Goal: Information Seeking & Learning: Learn about a topic

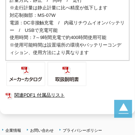
click at [68, 69] on img at bounding box center [67, 74] width 39 height 24
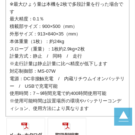
scroll to position [526, 0]
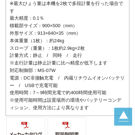
click at [104, 41] on td "・IP68相当耐塵耐水性能でタフなポータブルスケール ・従来比11％軽量化 ・バランスや重量配分の可視化 ・ワイヤレスでリンクする ・USBで充電が可能 ・仕…" at bounding box center [67, 4] width 123 height 224
click at [108, 52] on td "・IP68相当耐塵耐水性能でタフなポータブルスケール ・従来比11％軽量化 ・バランスや重量配分の可視化 ・ワイヤレスでリンクする ・USBで充電が可能 ・仕…" at bounding box center [67, 4] width 123 height 224
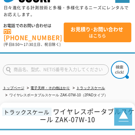
scroll to position [0, 0]
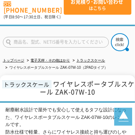
click at [66, 53] on ul "トップページ 電子天秤・その他はかり トラックスケール ワイヤレスポータブルスケール ZAK-07W-10（2PADタイプ）" at bounding box center [68, 64] width 130 height 22
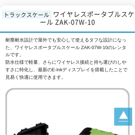
scroll to position [115, 0]
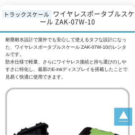
click at [89, 36] on div "耐塵耐水設計で屋外でも安心して使えるタフな設計になった、ワイヤレスポータブルスケール ZAK-07W-10のレンタルです。 防水仕様で軽量、さらにワイヤレス接…" at bounding box center [67, 58] width 124 height 45
click at [93, 36] on div "耐塵耐水設計で屋外でも安心して使えるタフな設計になった、ワイヤレスポータブルスケール ZAK-07W-10のレンタルです。 防水仕様で軽量、さらにワイヤレス接…" at bounding box center [67, 58] width 124 height 45
click at [105, 36] on div "耐塵耐水設計で屋外でも安心して使えるタフな設計になった、ワイヤレスポータブルスケール ZAK-07W-10のレンタルです。 防水仕様で軽量、さらにワイヤレス接…" at bounding box center [67, 58] width 124 height 45
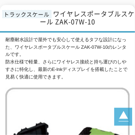
click at [95, 36] on div "耐塵耐水設計で屋外でも安心して使えるタフな設計になった、ワイヤレスポータブルスケール ZAK-07W-10のレンタルです。 防水仕様で軽量、さらにワイヤレス接…" at bounding box center [67, 58] width 124 height 45
click at [80, 36] on div "耐塵耐水設計で屋外でも安心して使えるタフな設計になった、ワイヤレスポータブルスケール ZAK-07W-10のレンタルです。 防水仕様で軽量、さらにワイヤレス接…" at bounding box center [67, 58] width 124 height 45
click at [91, 36] on div "耐塵耐水設計で屋外でも安心して使えるタフな設計になった、ワイヤレスポータブルスケール ZAK-07W-10のレンタルです。 防水仕様で軽量、さらにワイヤレス接…" at bounding box center [67, 58] width 124 height 45
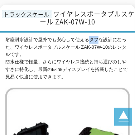
click at [91, 36] on div "耐塵耐水設計で屋外でも安心して使えるタフな設計になった、ワイヤレスポータブルスケール ZAK-07W-10のレンタルです。 防水仕様で軽量、さらにワイヤレス接…" at bounding box center [67, 58] width 124 height 45
click at [105, 36] on div "耐塵耐水設計で屋外でも安心して使えるタフな設計になった、ワイヤレスポータブルスケール ZAK-07W-10のレンタルです。 防水仕様で軽量、さらにワイヤレス接…" at bounding box center [67, 58] width 124 height 45
click at [118, 36] on div "耐塵耐水設計で屋外でも安心して使えるタフな設計になった、ワイヤレスポータブルスケール ZAK-07W-10のレンタルです。 防水仕様で軽量、さらにワイヤレス接…" at bounding box center [67, 58] width 124 height 45
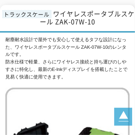
click at [88, 42] on div "耐塵耐水設計で屋外でも安心して使えるタフな設計になった、ワイヤレスポータブルスケール ZAK-07W-10のレンタルです。 防水仕様で軽量、さらにワイヤレス接…" at bounding box center [67, 58] width 124 height 45
click at [99, 41] on div "耐塵耐水設計で屋外でも安心して使えるタフな設計になった、ワイヤレスポータブルスケール ZAK-07W-10のレンタルです。 防水仕様で軽量、さらにワイヤレス接…" at bounding box center [67, 58] width 124 height 45
click at [108, 40] on div "耐塵耐水設計で屋外でも安心して使えるタフな設計になった、ワイヤレスポータブルスケール ZAK-07W-10のレンタルです。 防水仕様で軽量、さらにワイヤレス接…" at bounding box center [67, 58] width 124 height 45
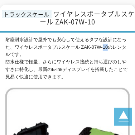
click at [108, 40] on div "耐塵耐水設計で屋外でも安心して使えるタフな設計になった、ワイヤレスポータブルスケール ZAK-07W-10のレンタルです。 防水仕様で軽量、さらにワイヤレス接…" at bounding box center [67, 58] width 124 height 45
